Goal: Task Accomplishment & Management: Use online tool/utility

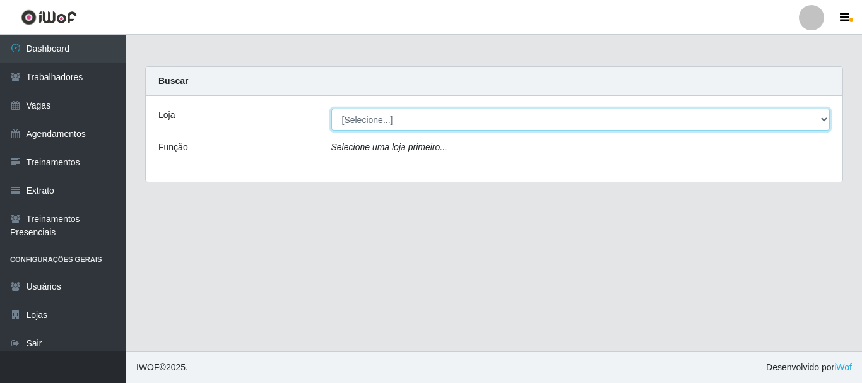
click at [820, 117] on select "[Selecione...] O Cestão - [GEOGRAPHIC_DATA]" at bounding box center [580, 120] width 499 height 22
select select "238"
click at [331, 109] on select "[Selecione...] O Cestão - [GEOGRAPHIC_DATA]" at bounding box center [580, 120] width 499 height 22
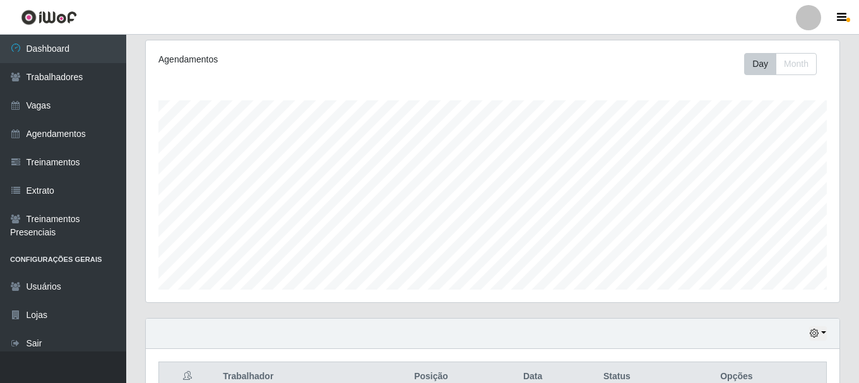
scroll to position [343, 0]
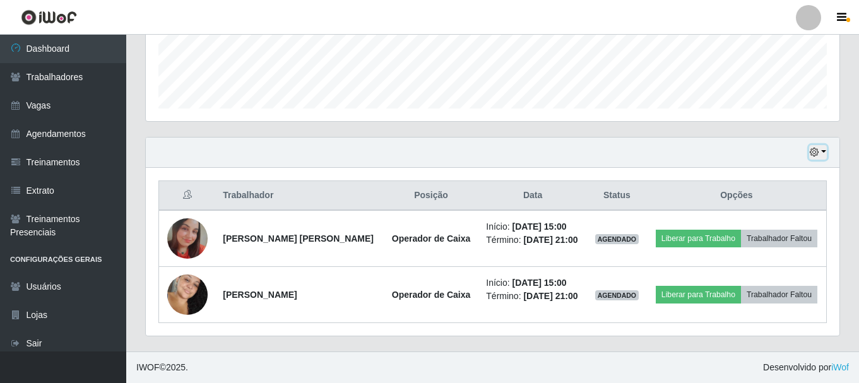
click at [825, 150] on button "button" at bounding box center [818, 152] width 18 height 15
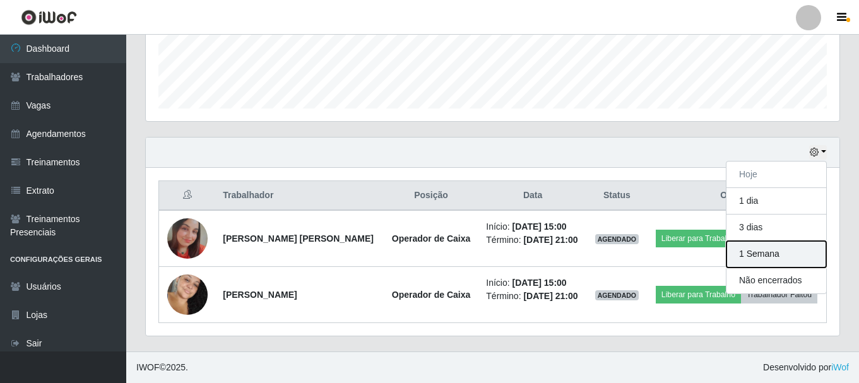
click at [787, 254] on button "1 Semana" at bounding box center [776, 254] width 100 height 27
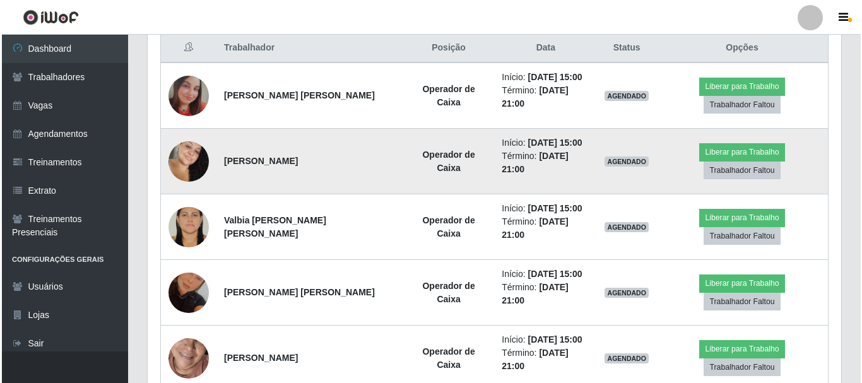
scroll to position [427, 0]
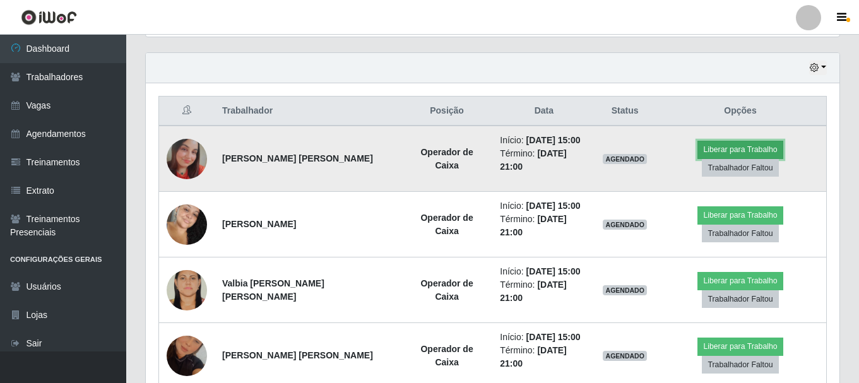
click at [697, 152] on button "Liberar para Trabalho" at bounding box center [739, 150] width 85 height 18
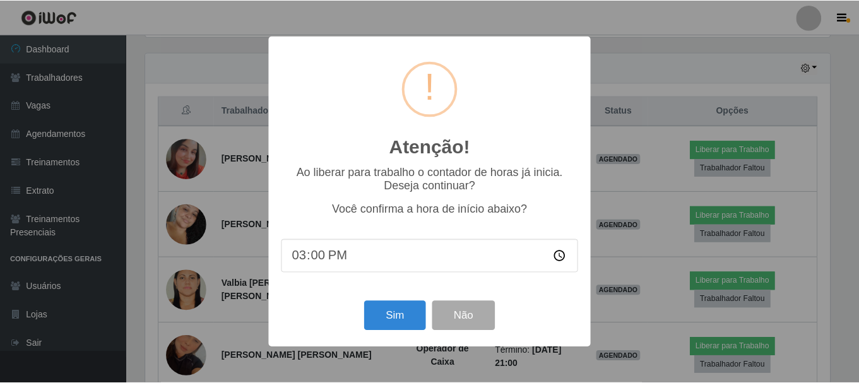
scroll to position [262, 687]
click at [387, 317] on button "Sim" at bounding box center [395, 316] width 61 height 30
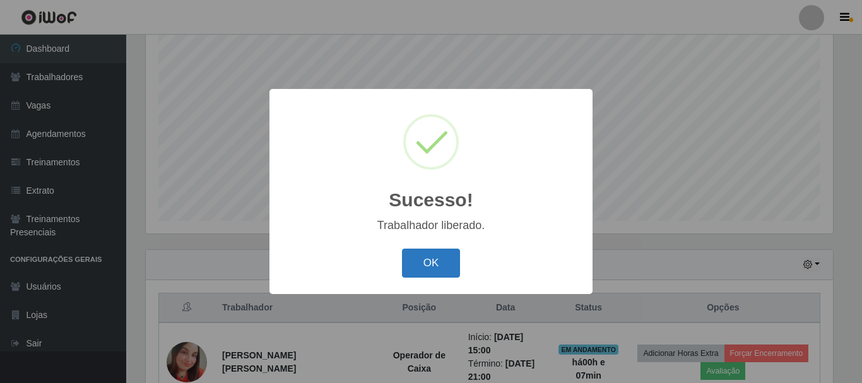
click at [444, 268] on button "OK" at bounding box center [431, 264] width 59 height 30
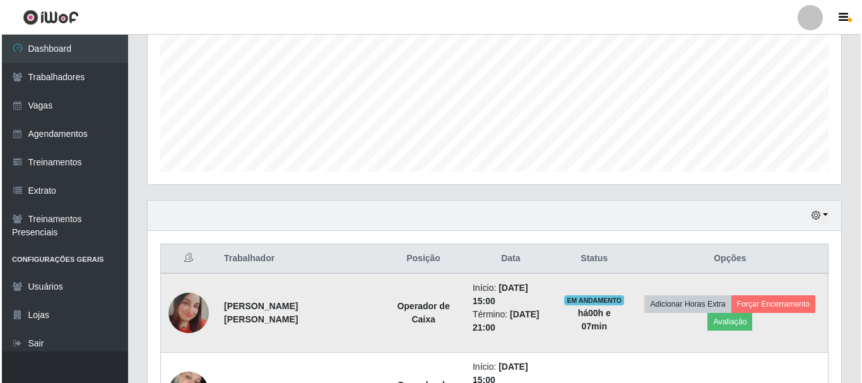
scroll to position [357, 0]
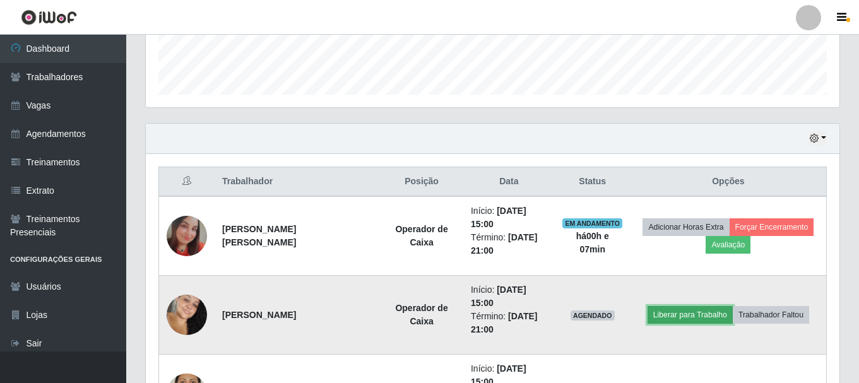
click at [666, 316] on button "Liberar para Trabalho" at bounding box center [689, 315] width 85 height 18
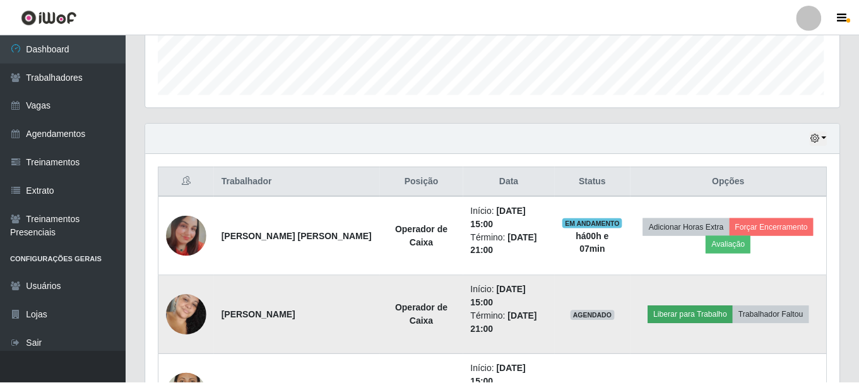
scroll to position [262, 687]
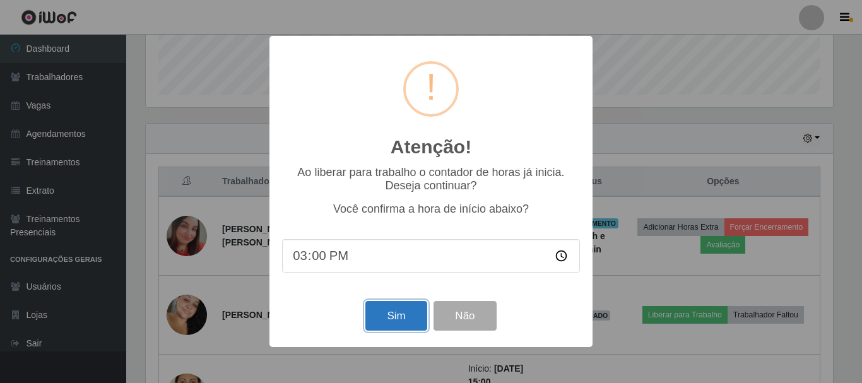
click at [387, 317] on button "Sim" at bounding box center [395, 316] width 61 height 30
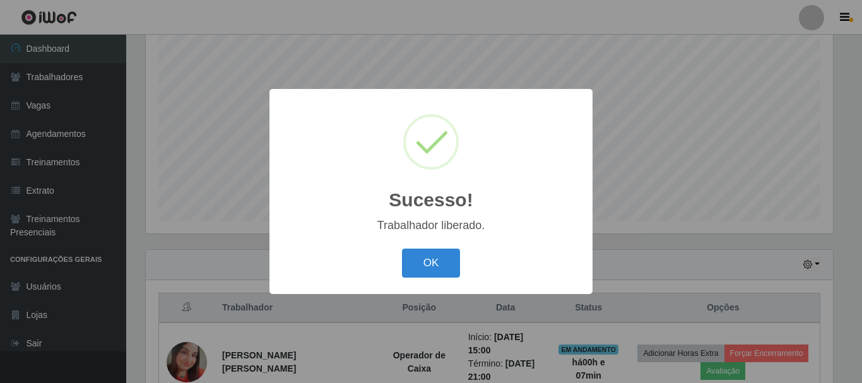
drag, startPoint x: 430, startPoint y: 263, endPoint x: 297, endPoint y: 8, distance: 288.2
click at [427, 251] on button "OK" at bounding box center [431, 264] width 59 height 30
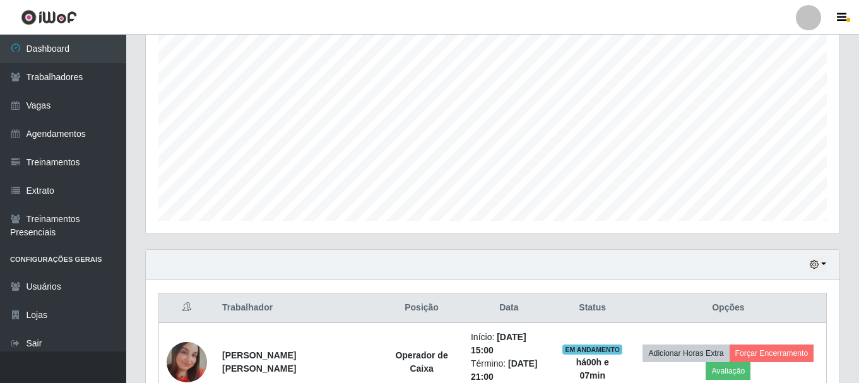
scroll to position [262, 694]
